Goal: Task Accomplishment & Management: Manage account settings

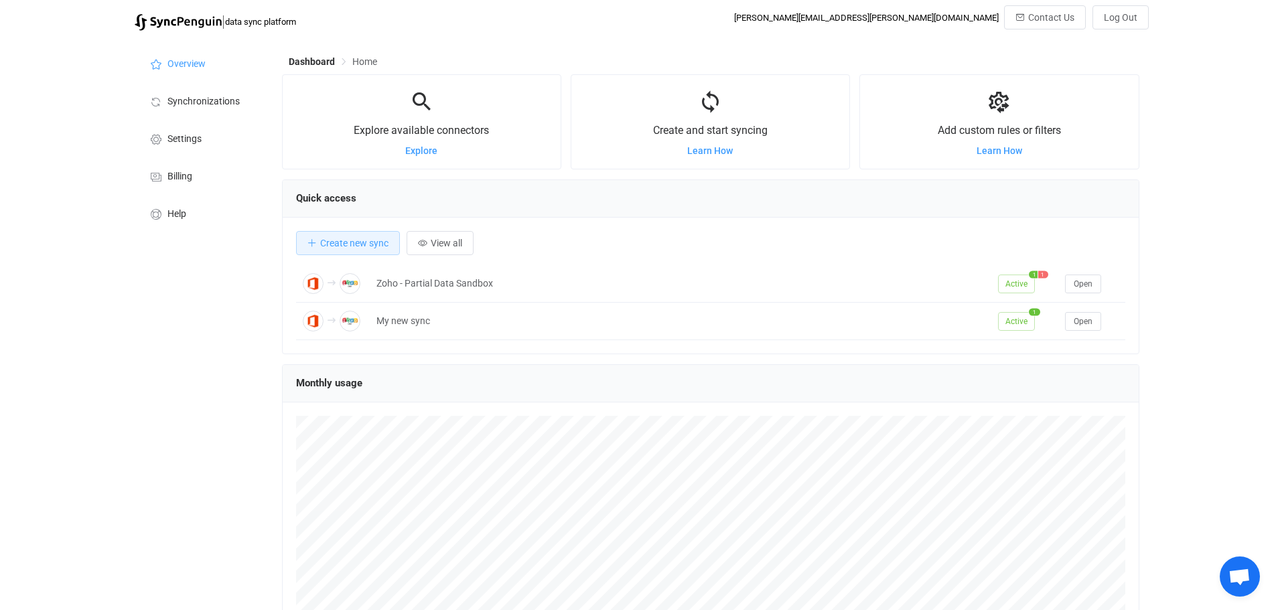
scroll to position [260, 857]
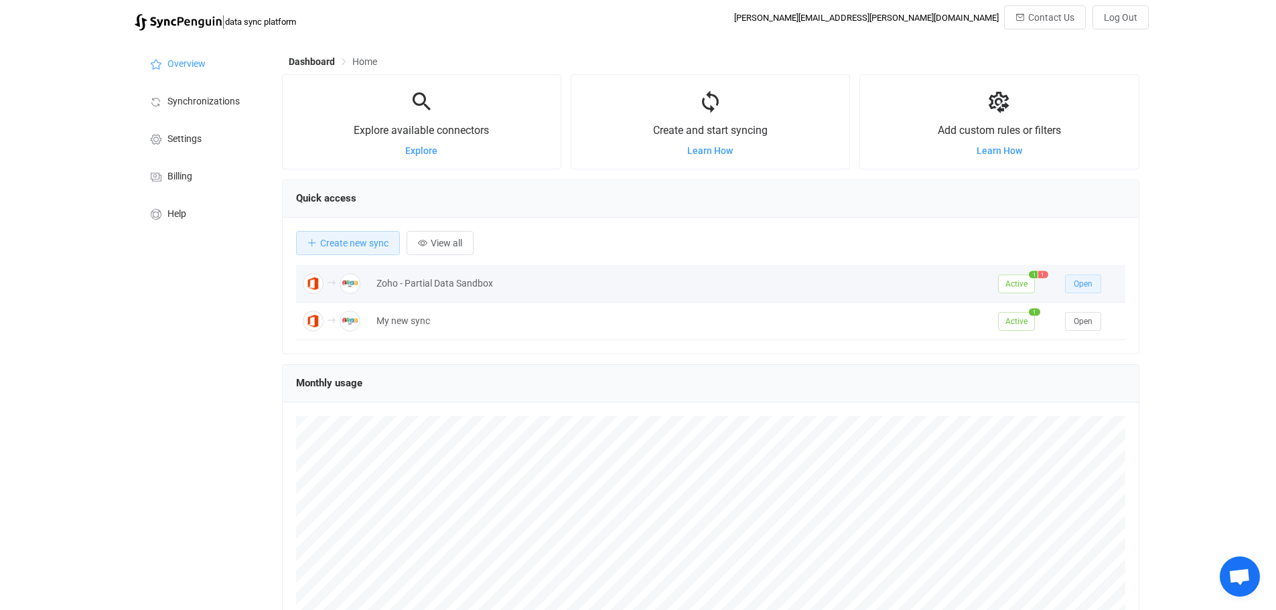
click at [1088, 281] on span "Open" at bounding box center [1083, 283] width 19 height 9
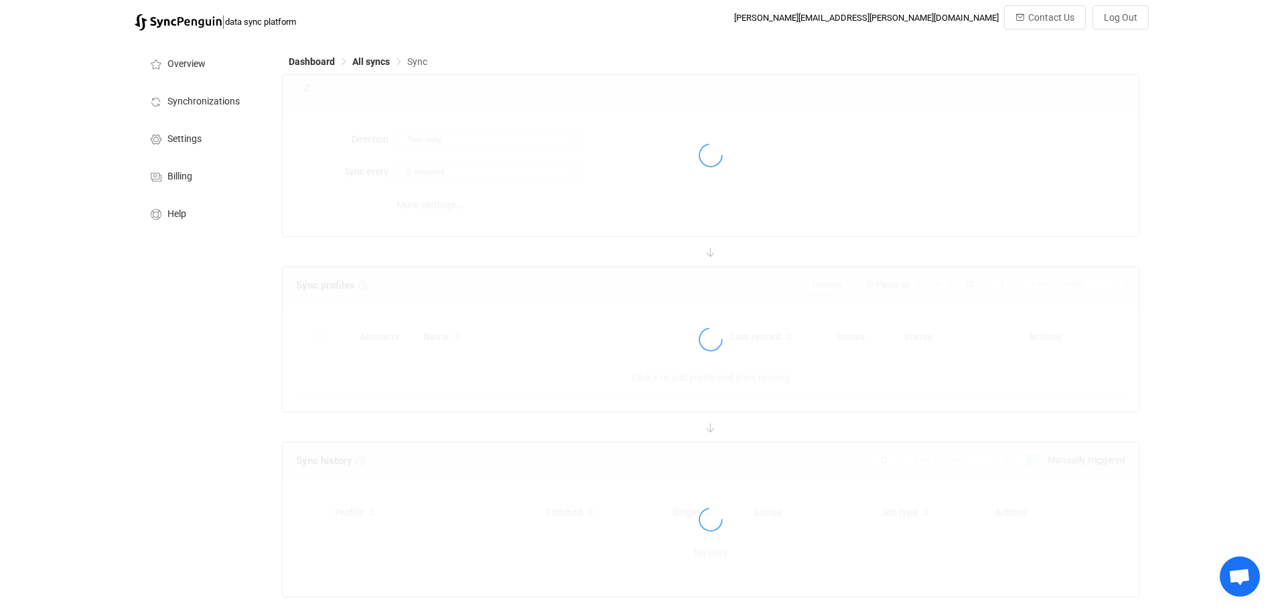
type input "Office 365 GAL → Zoho CRM (one to many)"
type input "30 minutes"
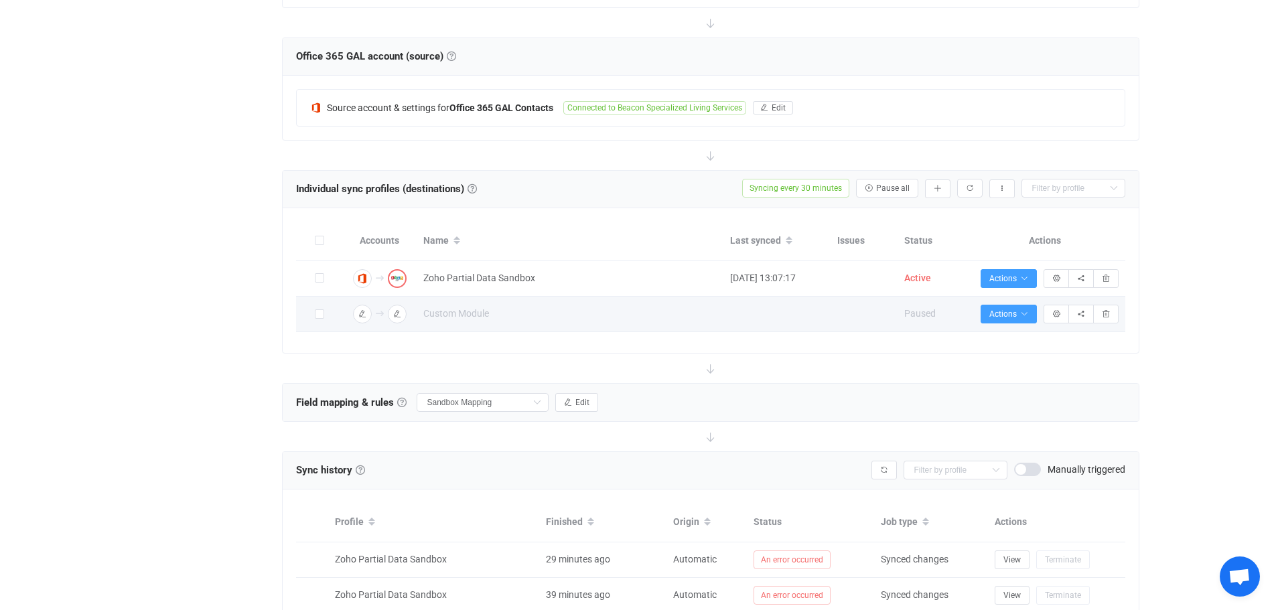
scroll to position [268, 0]
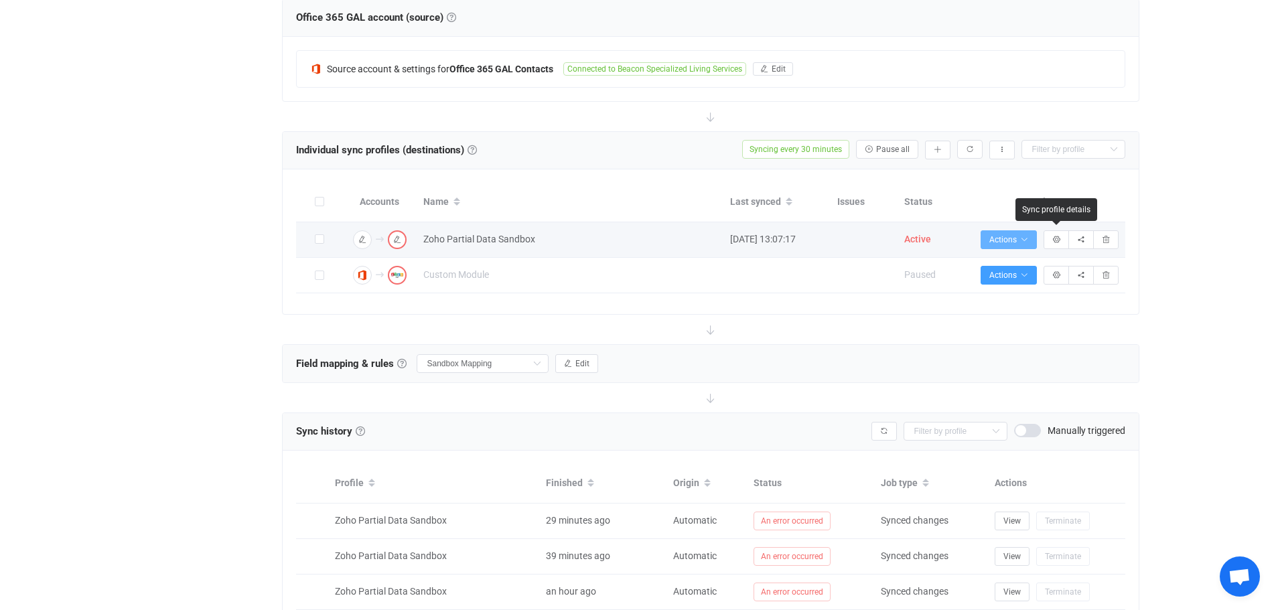
click at [1015, 240] on span "Actions" at bounding box center [1008, 239] width 39 height 9
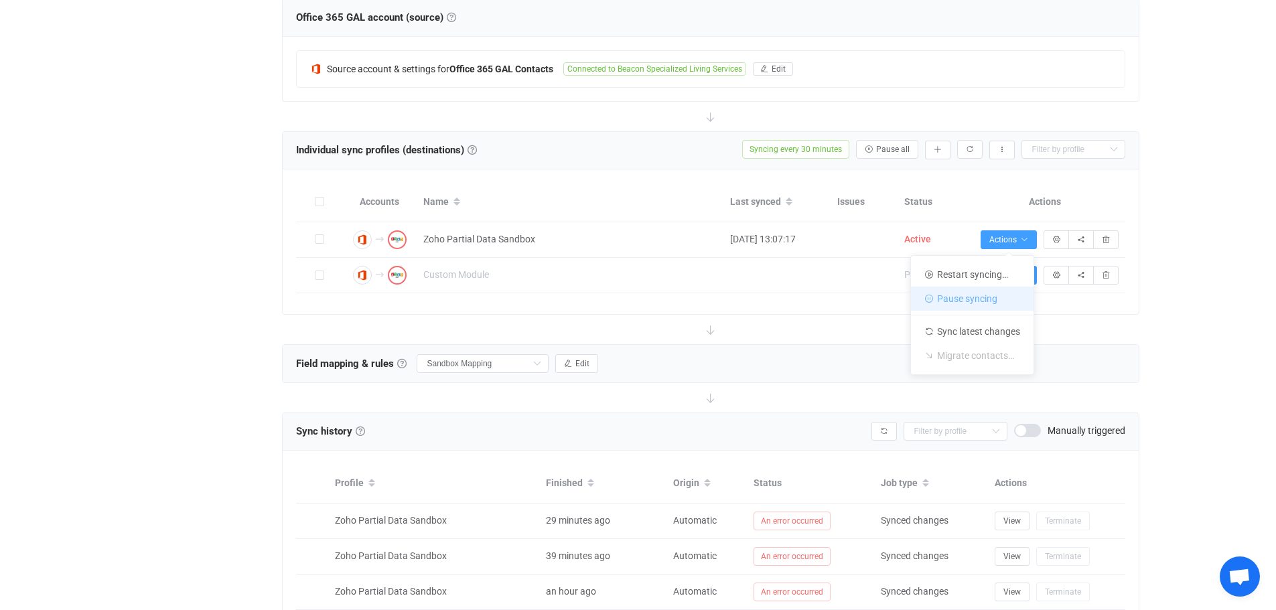
click at [964, 299] on li "Pause syncing" at bounding box center [972, 299] width 123 height 24
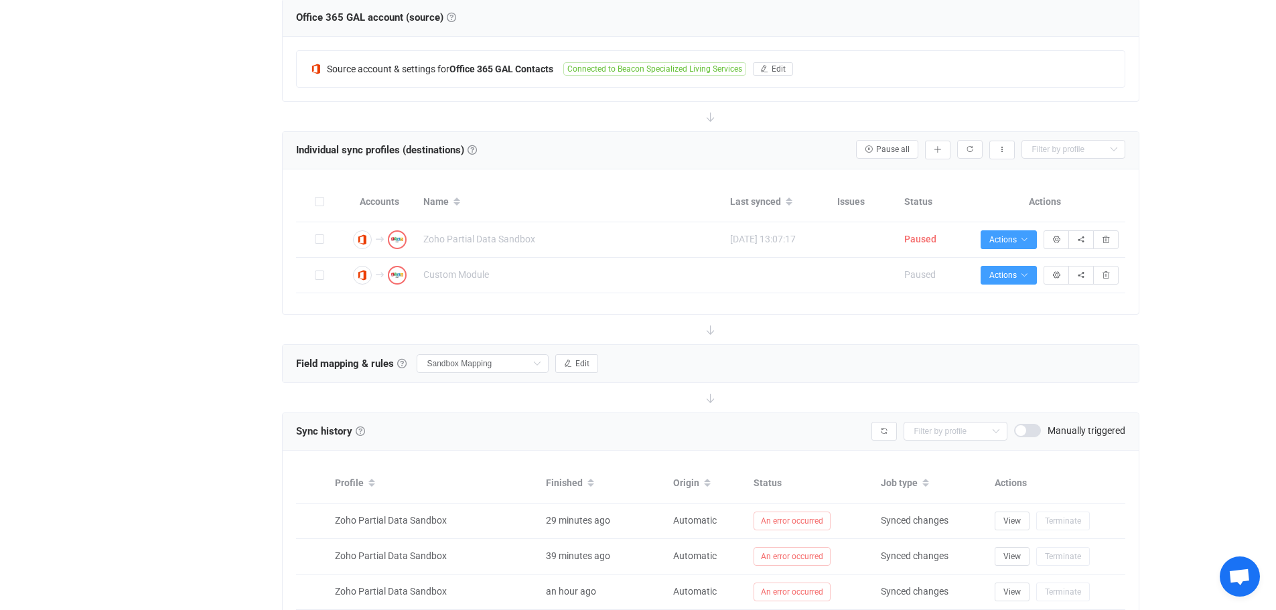
click at [1202, 265] on div "| data sync platform [PERSON_NAME][EMAIL_ADDRESS][PERSON_NAME][DOMAIN_NAME] Con…" at bounding box center [638, 340] width 1276 height 1206
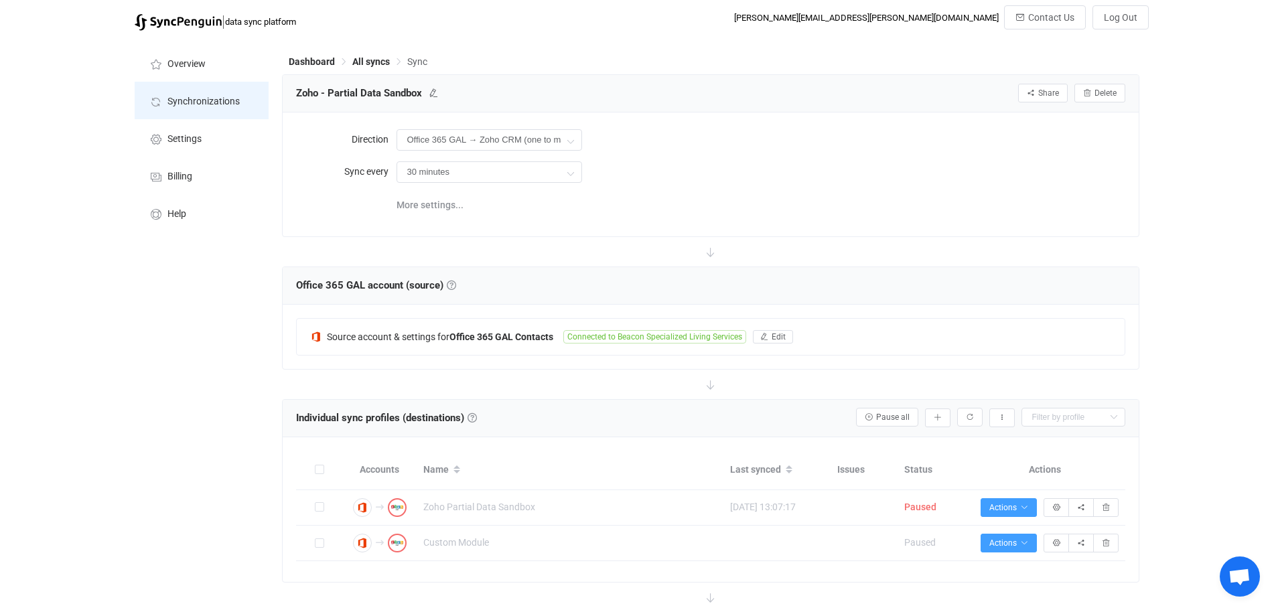
click at [191, 101] on span "Synchronizations" at bounding box center [203, 101] width 72 height 11
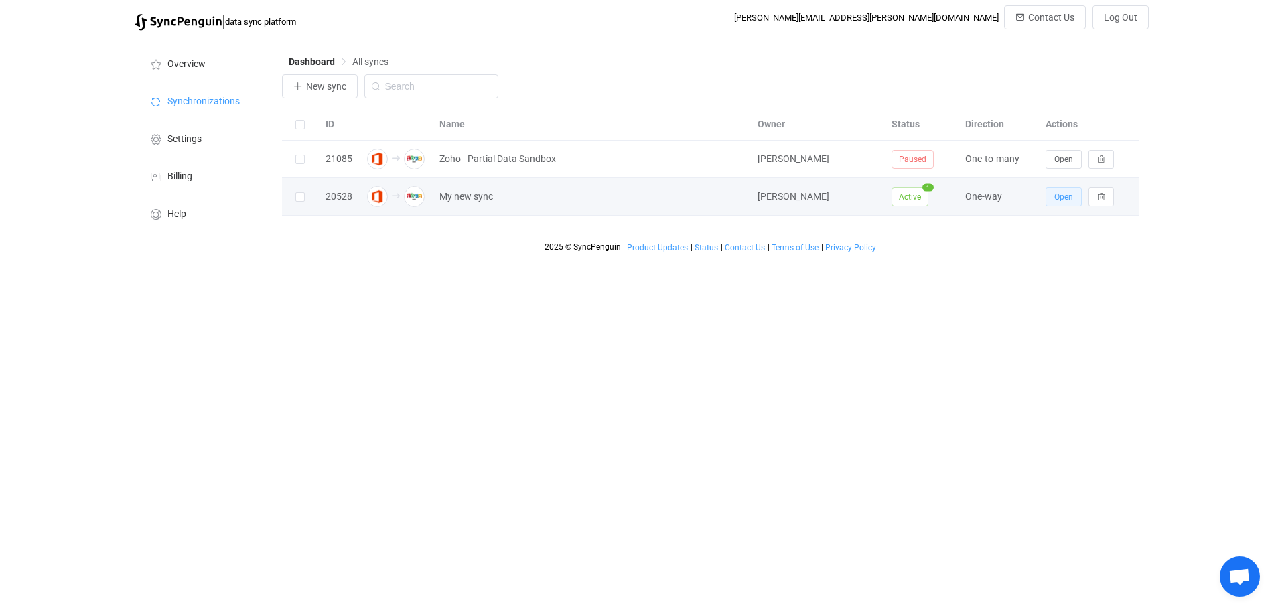
click at [1070, 201] on span "Open" at bounding box center [1063, 196] width 19 height 9
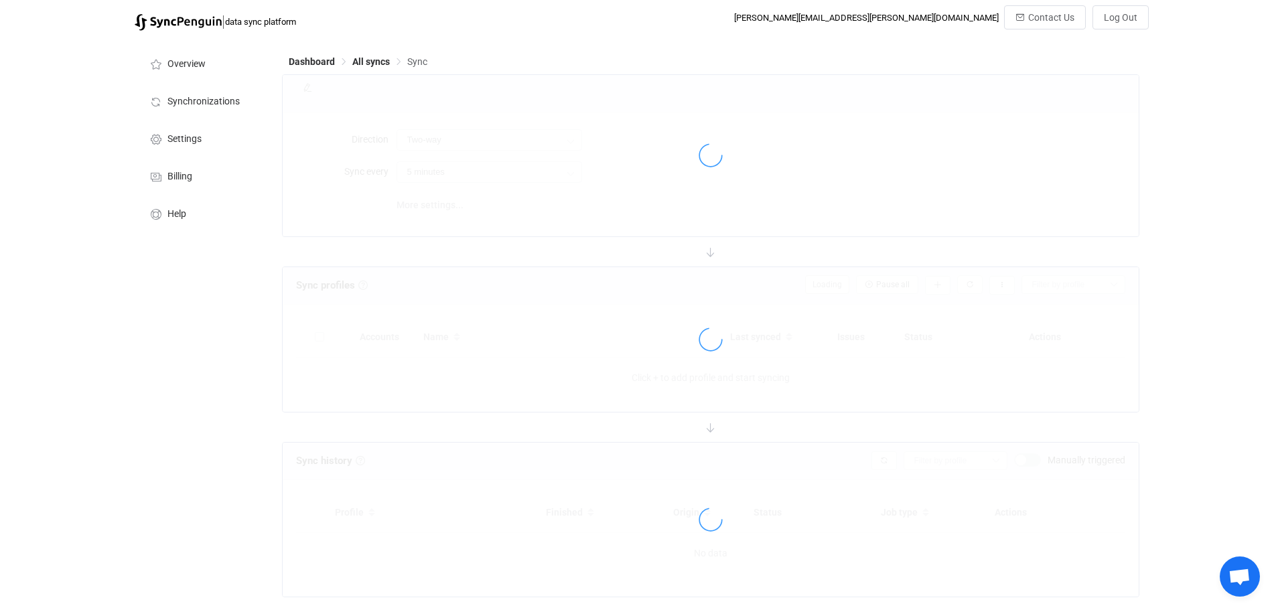
type input "Office 365 GAL → Zoho CRM"
type input "30 minutes"
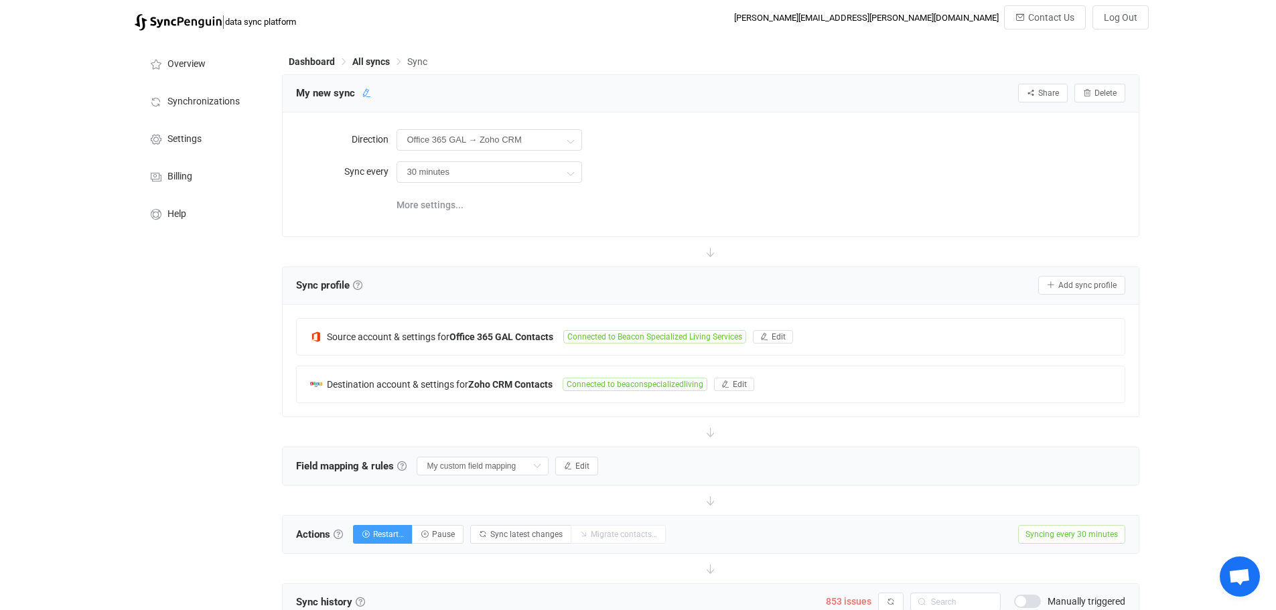
click at [363, 98] on icon at bounding box center [366, 92] width 9 height 9
click at [363, 98] on input "My new sync" at bounding box center [352, 93] width 127 height 20
type input "GAL to Zoho CRM"
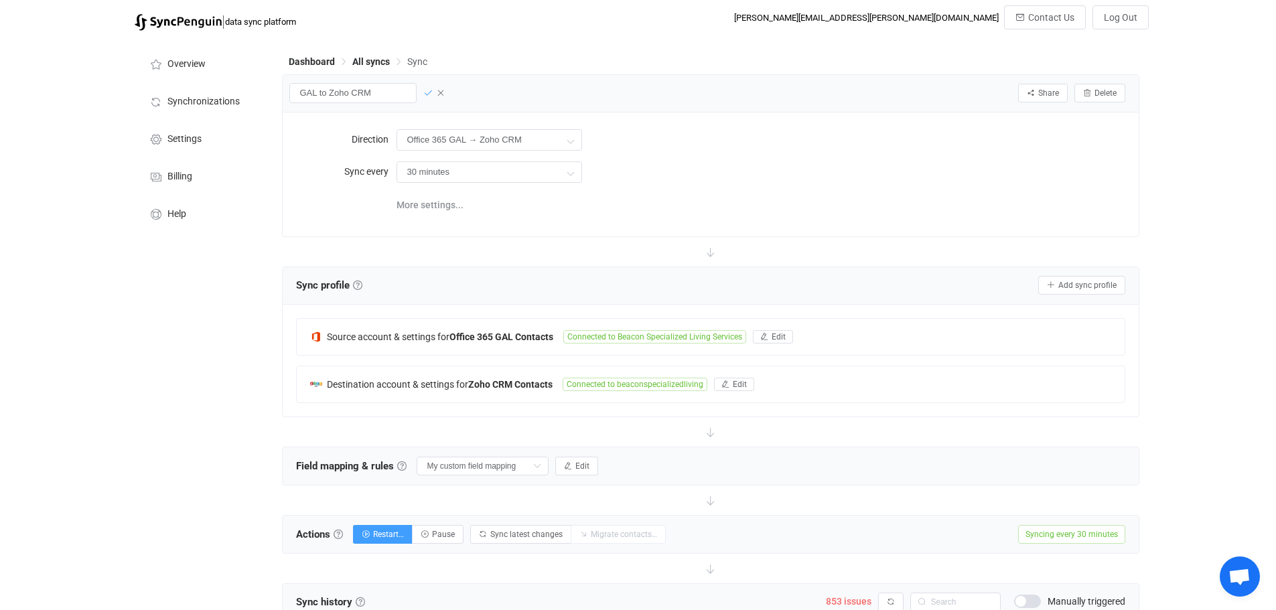
click at [427, 93] on icon at bounding box center [427, 92] width 9 height 9
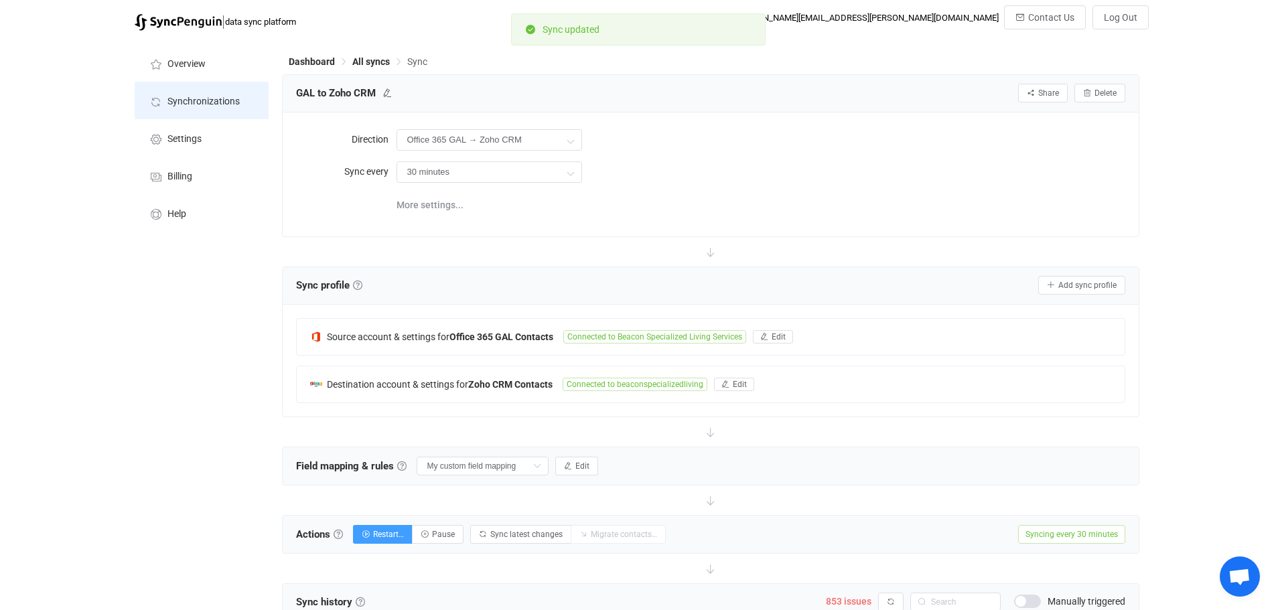
click at [200, 100] on span "Synchronizations" at bounding box center [203, 101] width 72 height 11
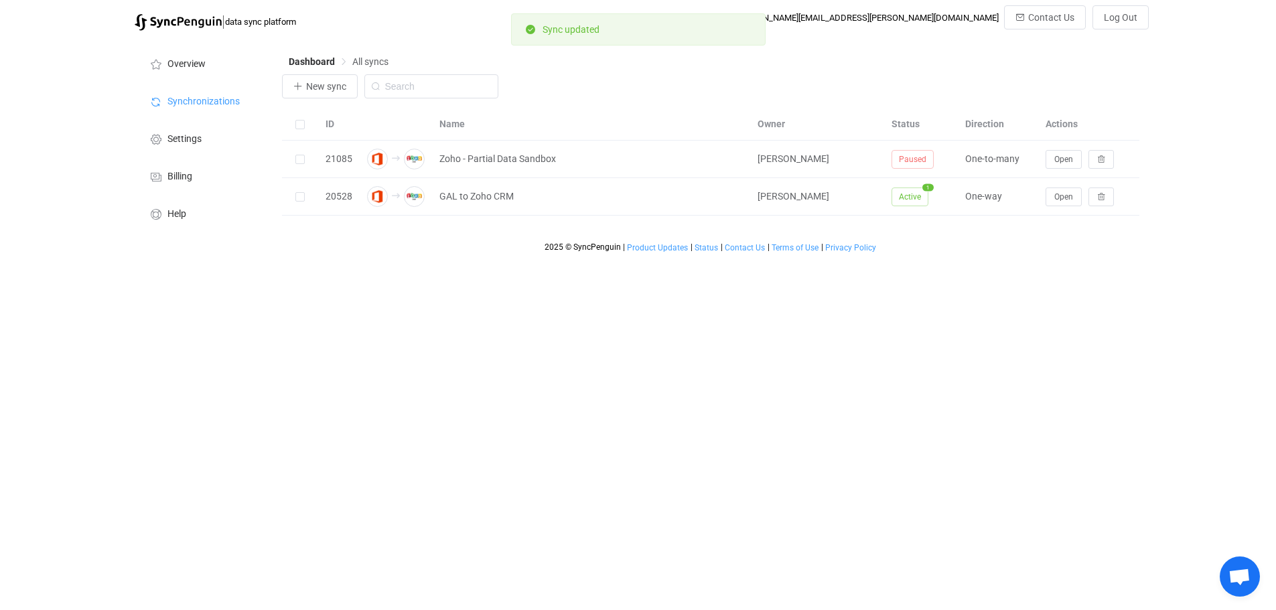
click at [489, 259] on html "| data sync platform [PERSON_NAME][EMAIL_ADDRESS][PERSON_NAME][DOMAIN_NAME] Con…" at bounding box center [638, 129] width 1276 height 259
click at [751, 259] on html "| data sync platform [PERSON_NAME][EMAIL_ADDRESS][PERSON_NAME][DOMAIN_NAME] Con…" at bounding box center [638, 129] width 1276 height 259
click at [1022, 259] on html "| data sync platform [PERSON_NAME][EMAIL_ADDRESS][PERSON_NAME][DOMAIN_NAME] Con…" at bounding box center [638, 129] width 1276 height 259
click at [539, 259] on html "| data sync platform [PERSON_NAME][EMAIL_ADDRESS][PERSON_NAME][DOMAIN_NAME] Con…" at bounding box center [638, 129] width 1276 height 259
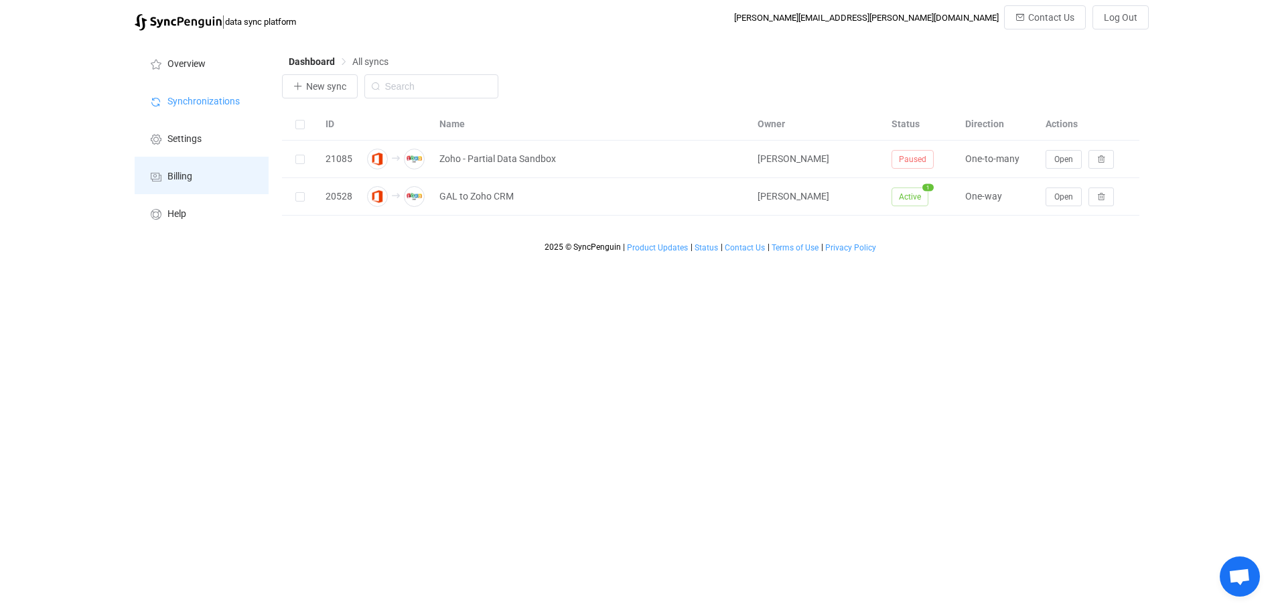
click at [175, 175] on span "Billing" at bounding box center [179, 176] width 25 height 11
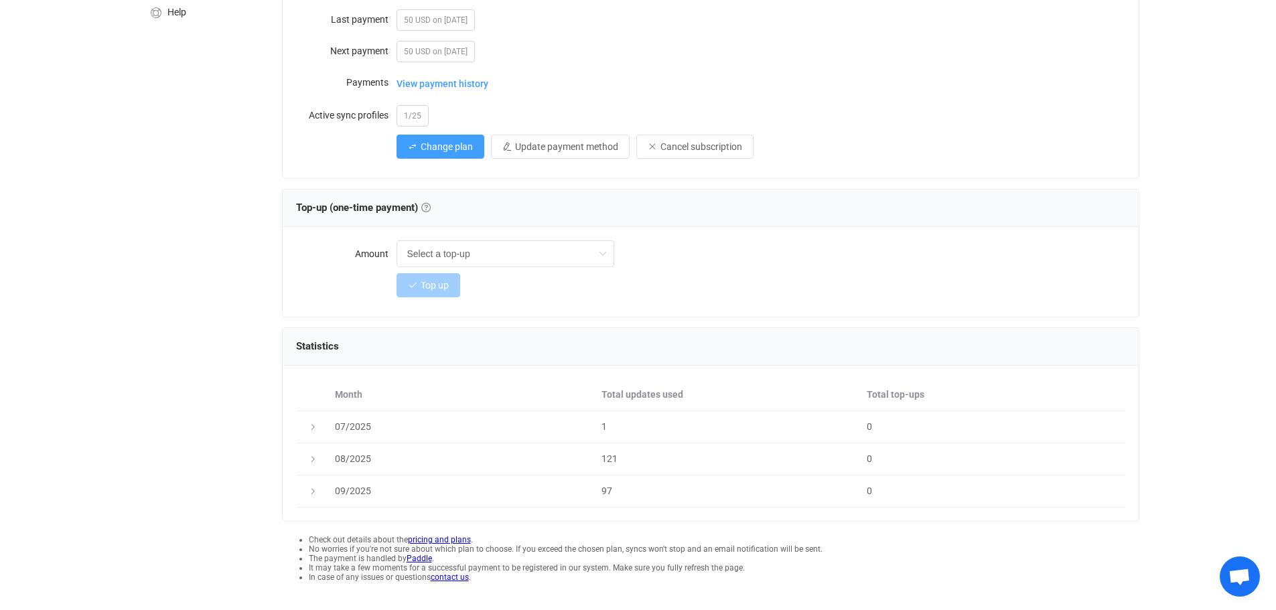
scroll to position [224, 0]
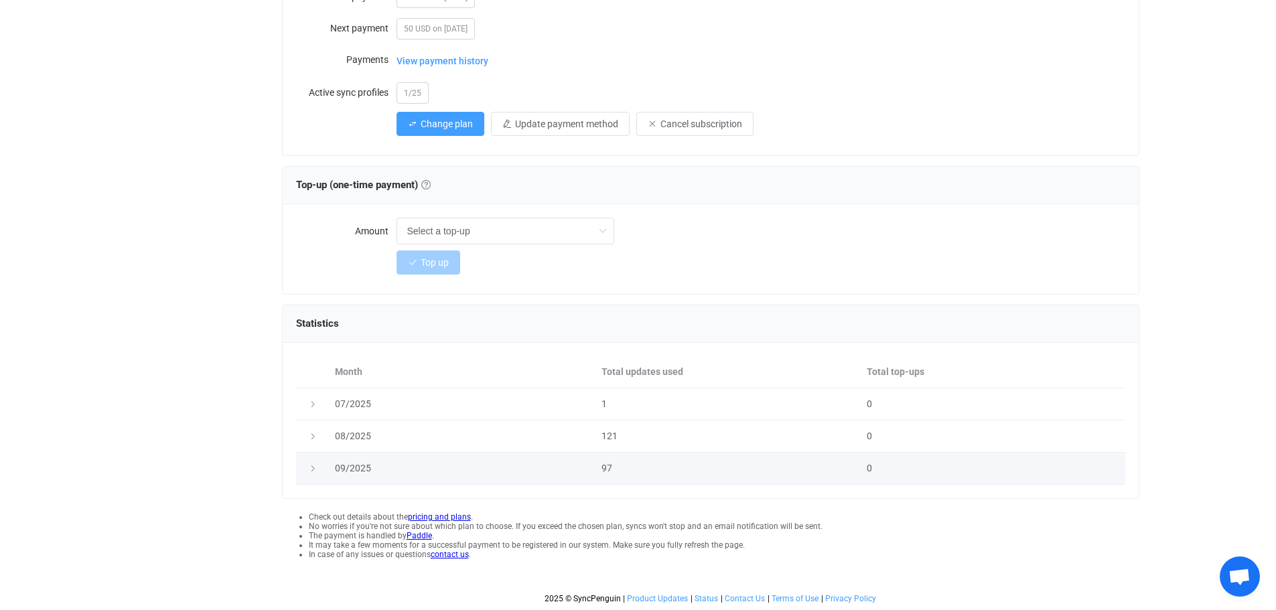
click at [311, 470] on icon at bounding box center [313, 469] width 8 height 8
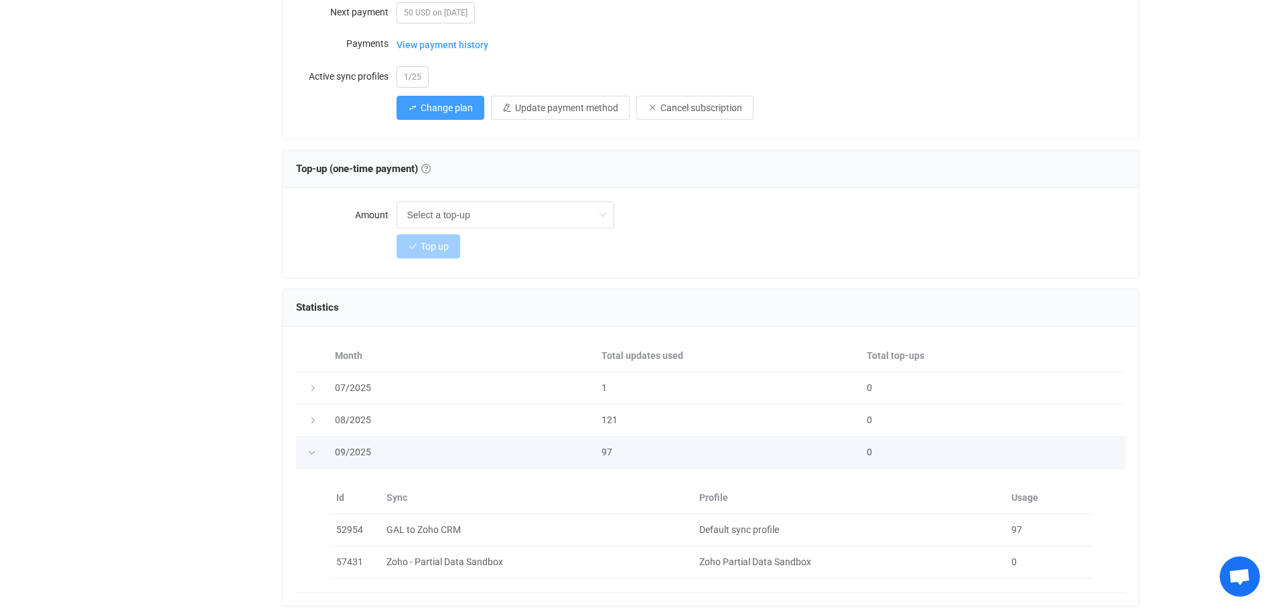
scroll to position [348, 0]
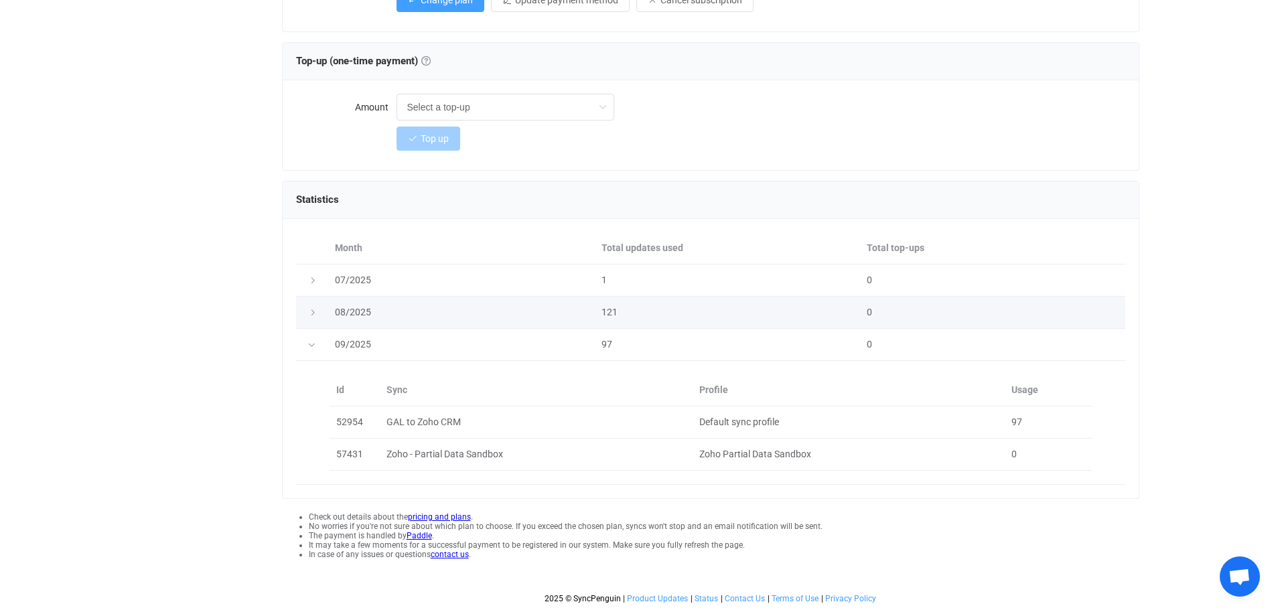
click at [311, 312] on icon at bounding box center [313, 313] width 8 height 8
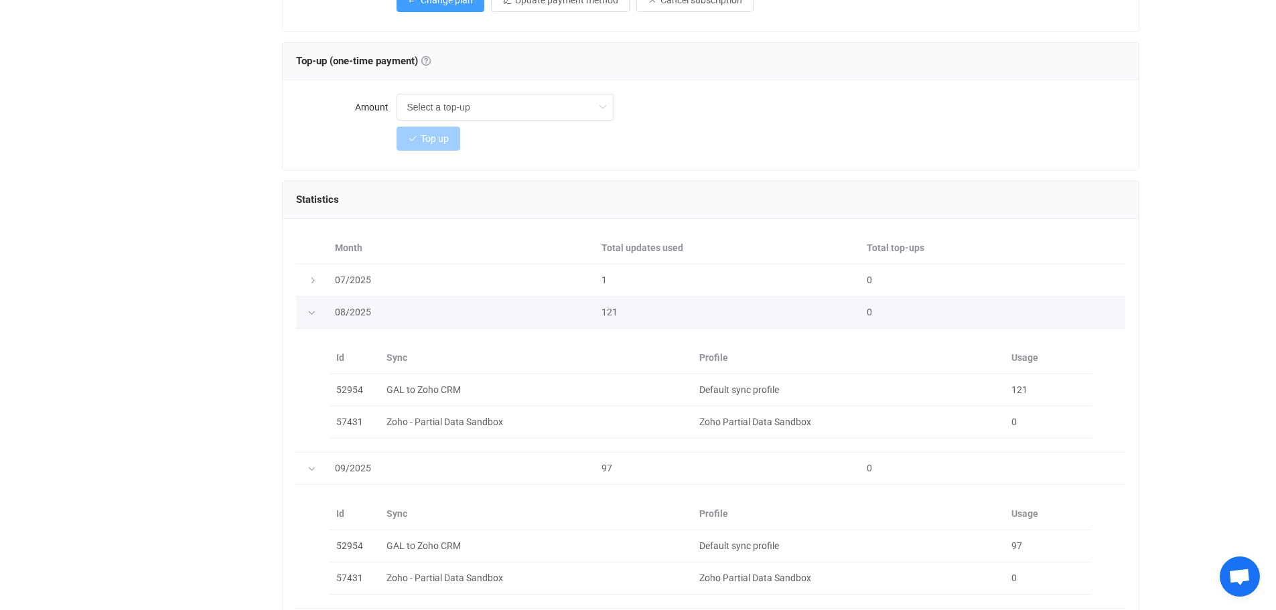
click at [309, 311] on icon at bounding box center [311, 313] width 8 height 8
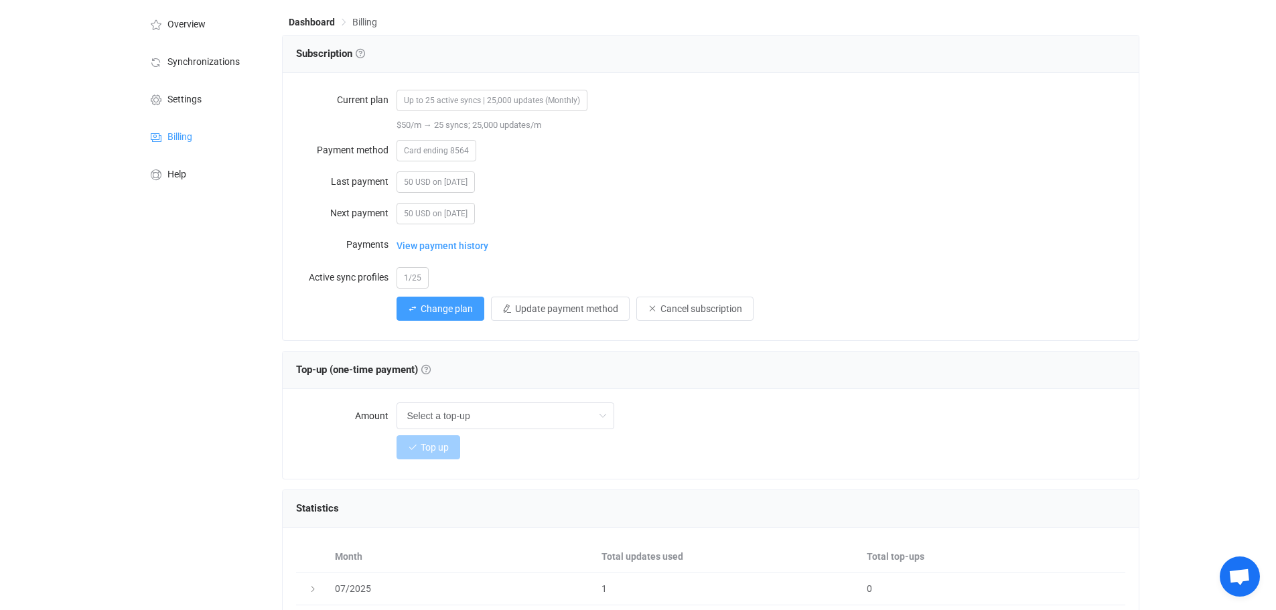
scroll to position [0, 0]
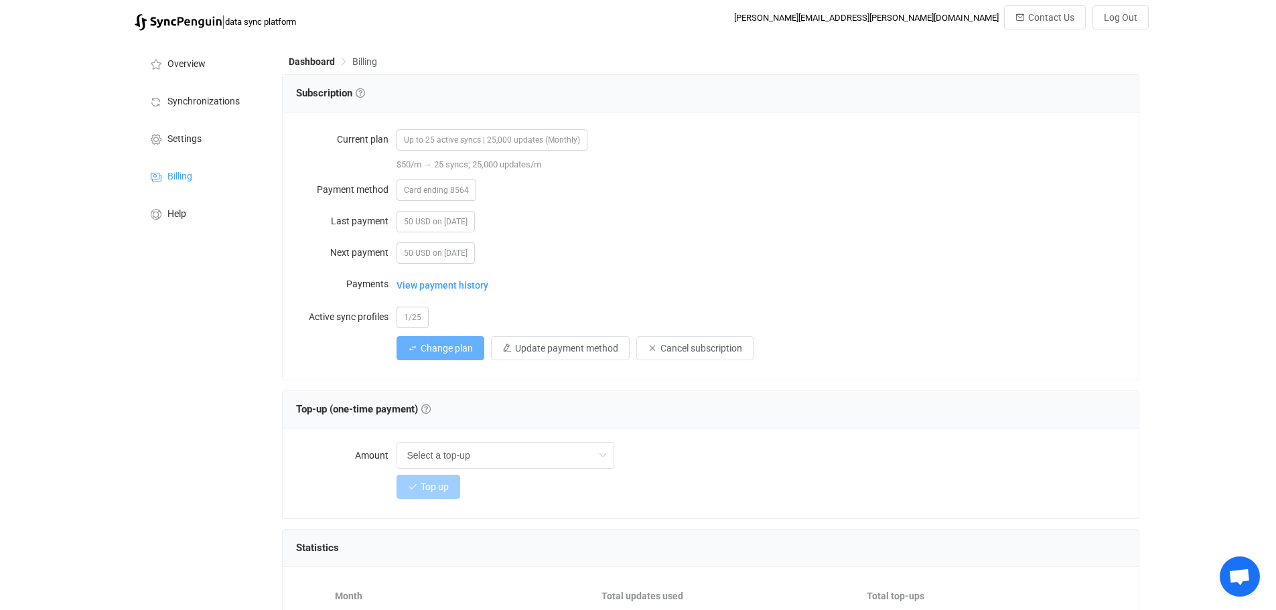
click at [432, 345] on span "Change plan" at bounding box center [447, 348] width 52 height 11
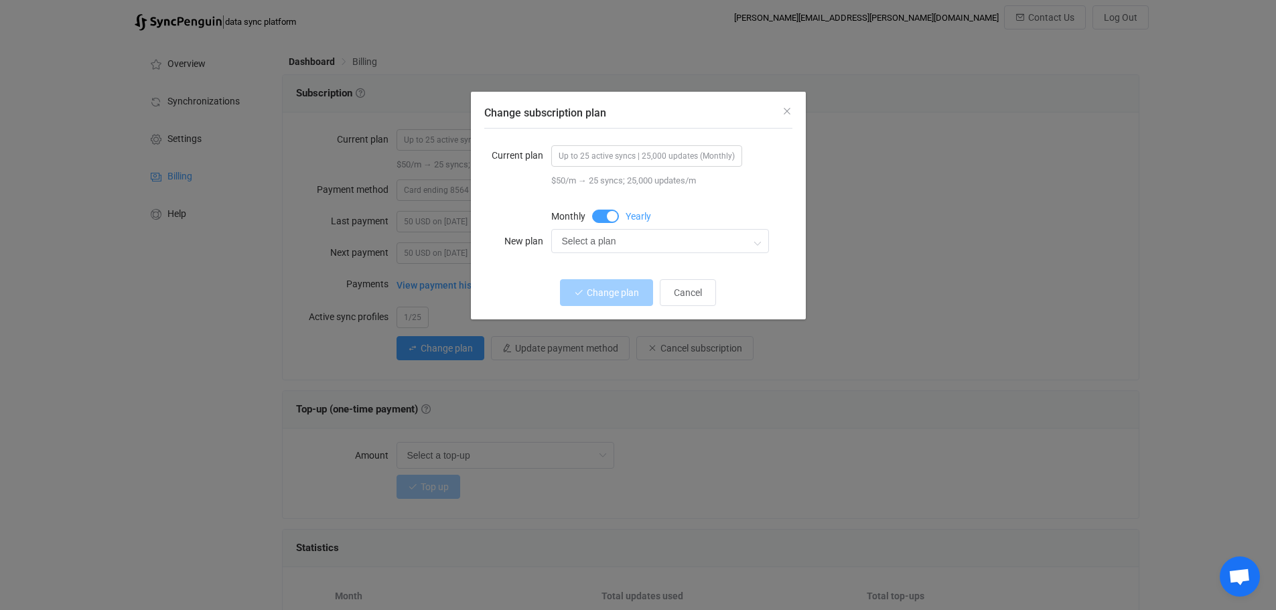
click at [636, 153] on span "Up to 25 active syncs | 25,000 updates (Monthly)" at bounding box center [646, 155] width 191 height 21
click at [595, 244] on input "Select a plan" at bounding box center [660, 241] width 218 height 24
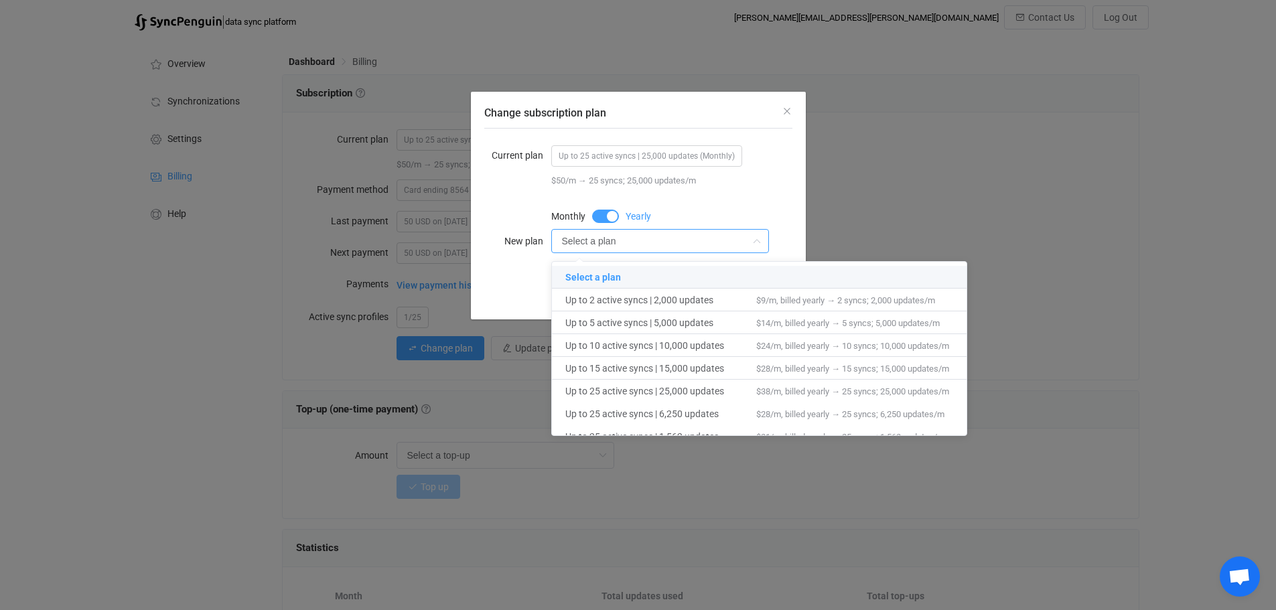
click at [928, 161] on div "Change subscription plan Current plan Up to 25 active syncs | 25,000 updates (M…" at bounding box center [638, 305] width 1276 height 610
